Goal: Obtain resource: Obtain resource

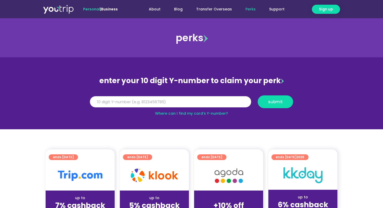
click at [186, 104] on input "Y Number" at bounding box center [170, 101] width 161 height 11
type input "8"
type input "8183976500"
click at [271, 103] on span "submit" at bounding box center [275, 102] width 15 height 4
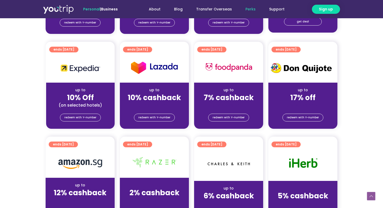
scroll to position [529, 0]
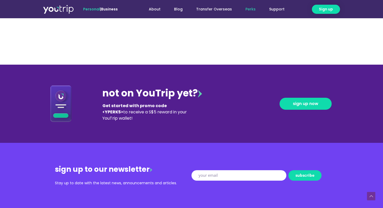
click at [185, 92] on div "not on YouTrip yet?" at bounding box center [152, 93] width 100 height 15
click at [113, 118] on div "Get started with promo code <YPERK5> to receive a S$5 reward in your YouTrip wa…" at bounding box center [146, 112] width 88 height 19
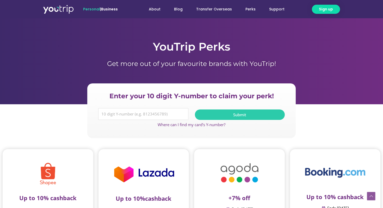
scroll to position [850, 0]
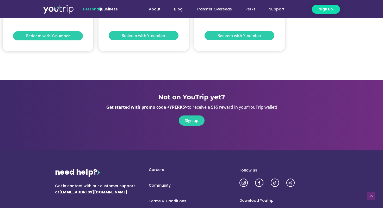
click at [188, 119] on span "Sign up" at bounding box center [191, 121] width 13 height 4
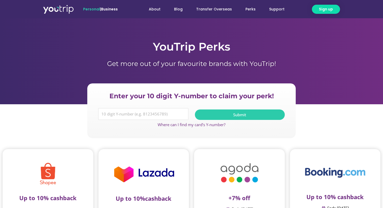
click at [179, 101] on div "Enter your 10 digit Y-number to claim your perk! Y Number Submit Where can I fi…" at bounding box center [191, 110] width 208 height 55
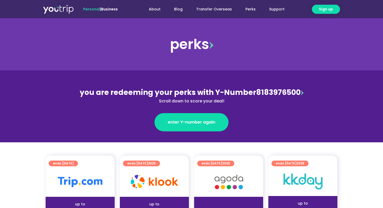
click at [302, 93] on img at bounding box center [302, 92] width 3 height 5
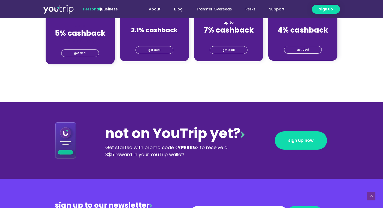
scroll to position [471, 0]
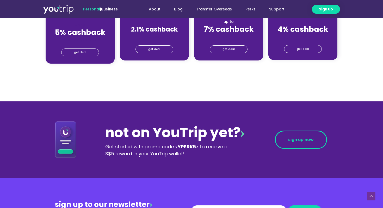
click at [303, 139] on span "sign up now" at bounding box center [301, 140] width 26 height 4
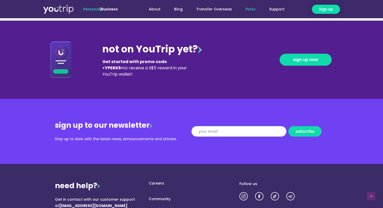
scroll to position [588, 0]
